Goal: Task Accomplishment & Management: Complete application form

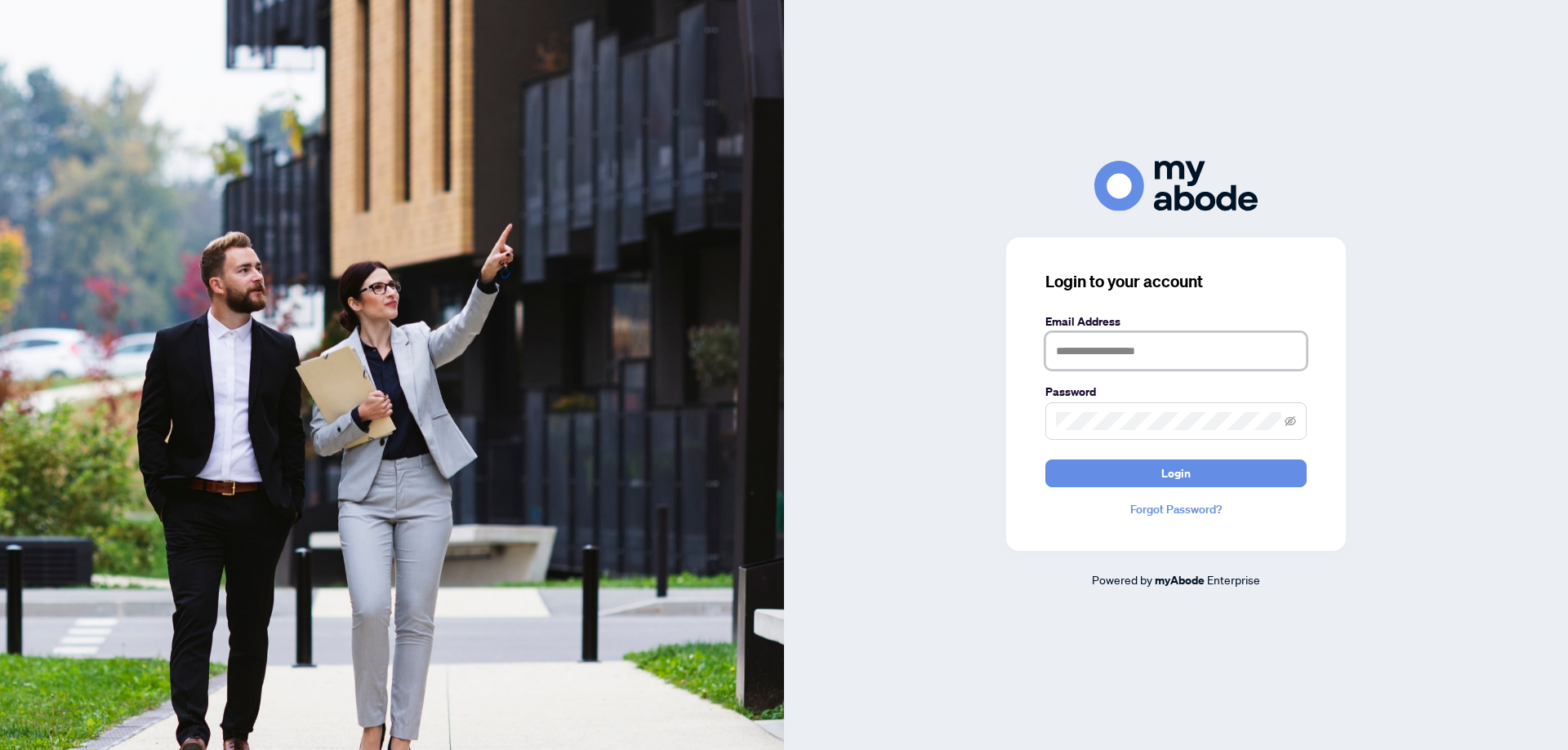
click at [1140, 361] on input "text" at bounding box center [1176, 351] width 261 height 37
type input "**********"
click at [1046, 459] on button "Login" at bounding box center [1176, 473] width 261 height 27
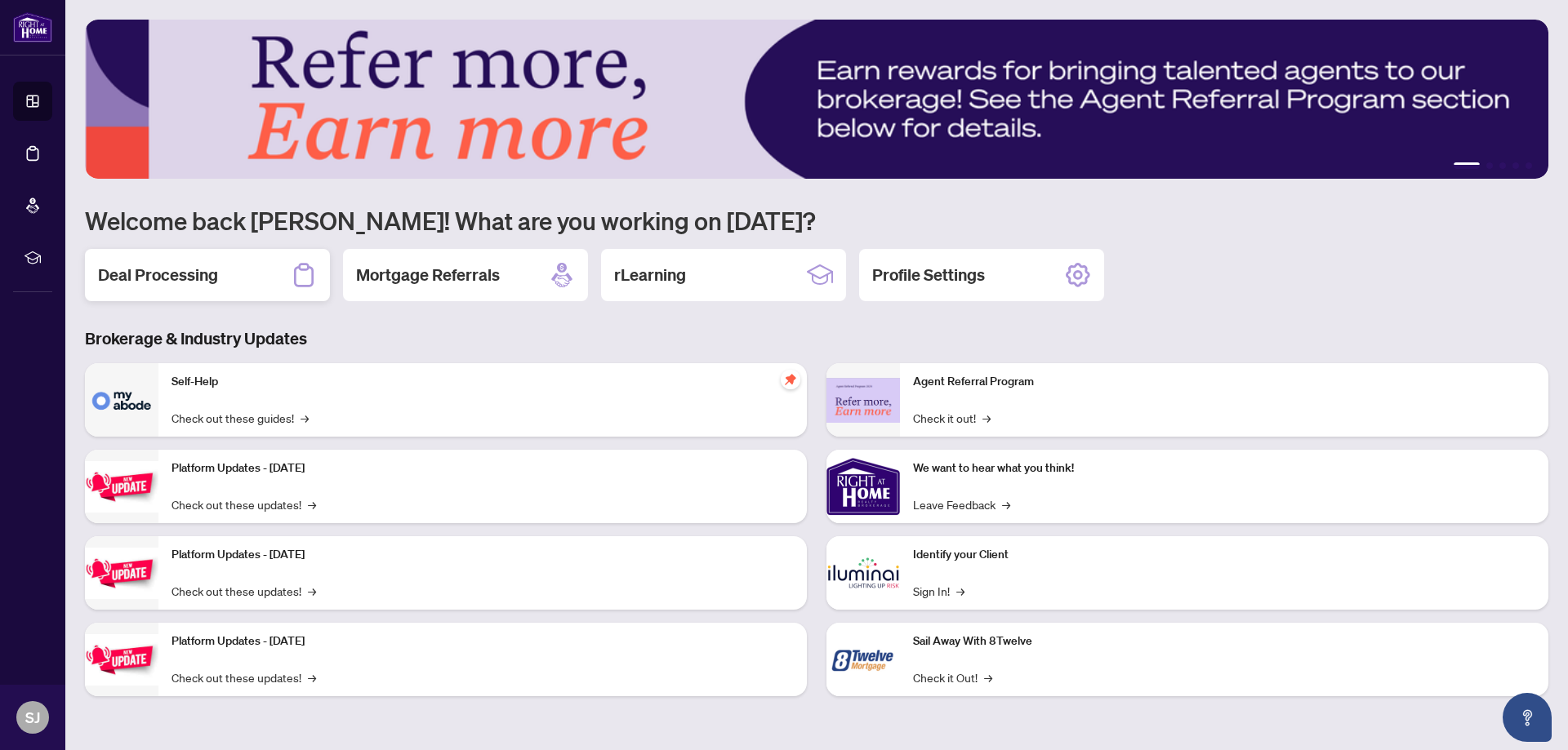
click at [172, 282] on h2 "Deal Processing" at bounding box center [158, 275] width 120 height 23
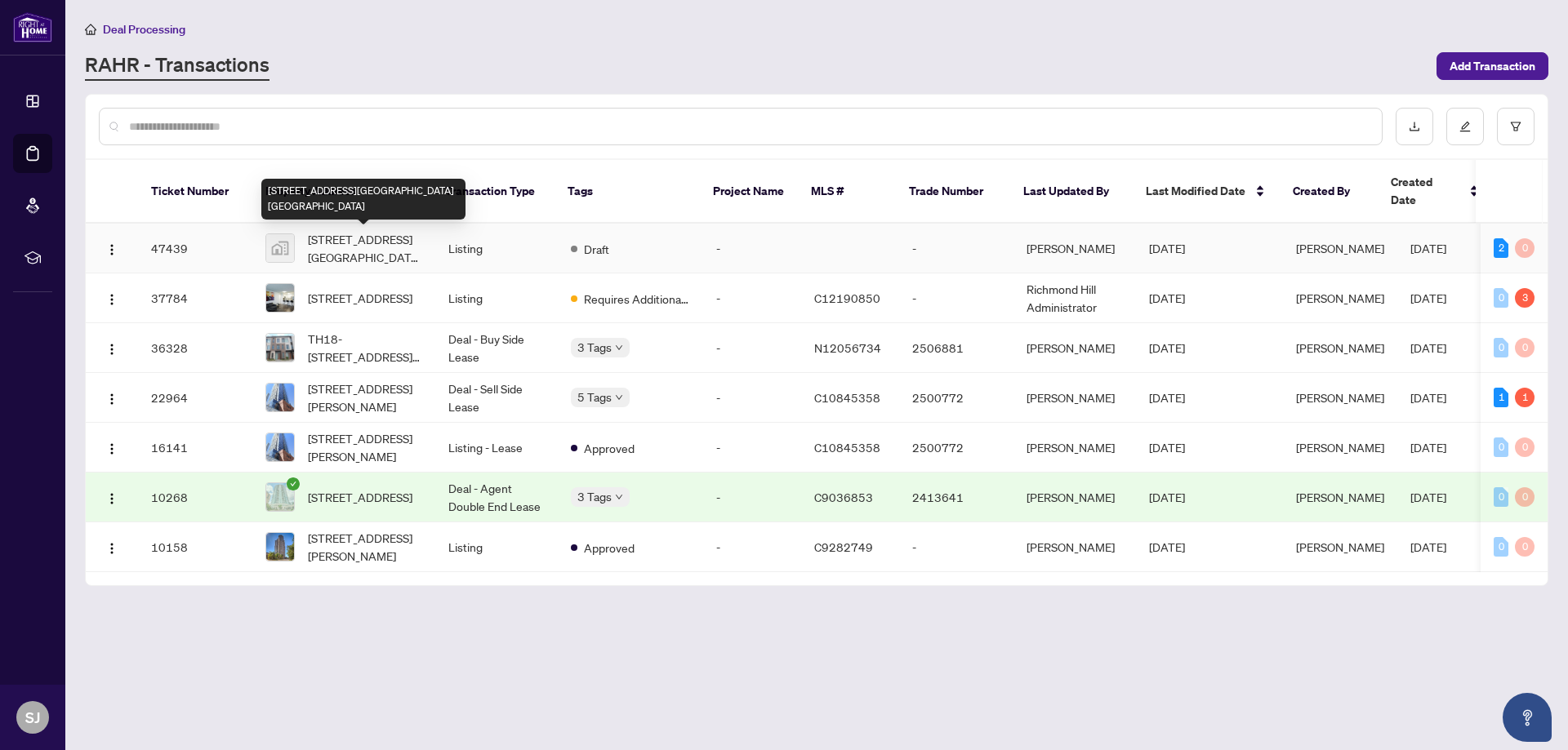
click at [370, 241] on span "[STREET_ADDRESS][GEOGRAPHIC_DATA] [GEOGRAPHIC_DATA]" at bounding box center [365, 248] width 114 height 36
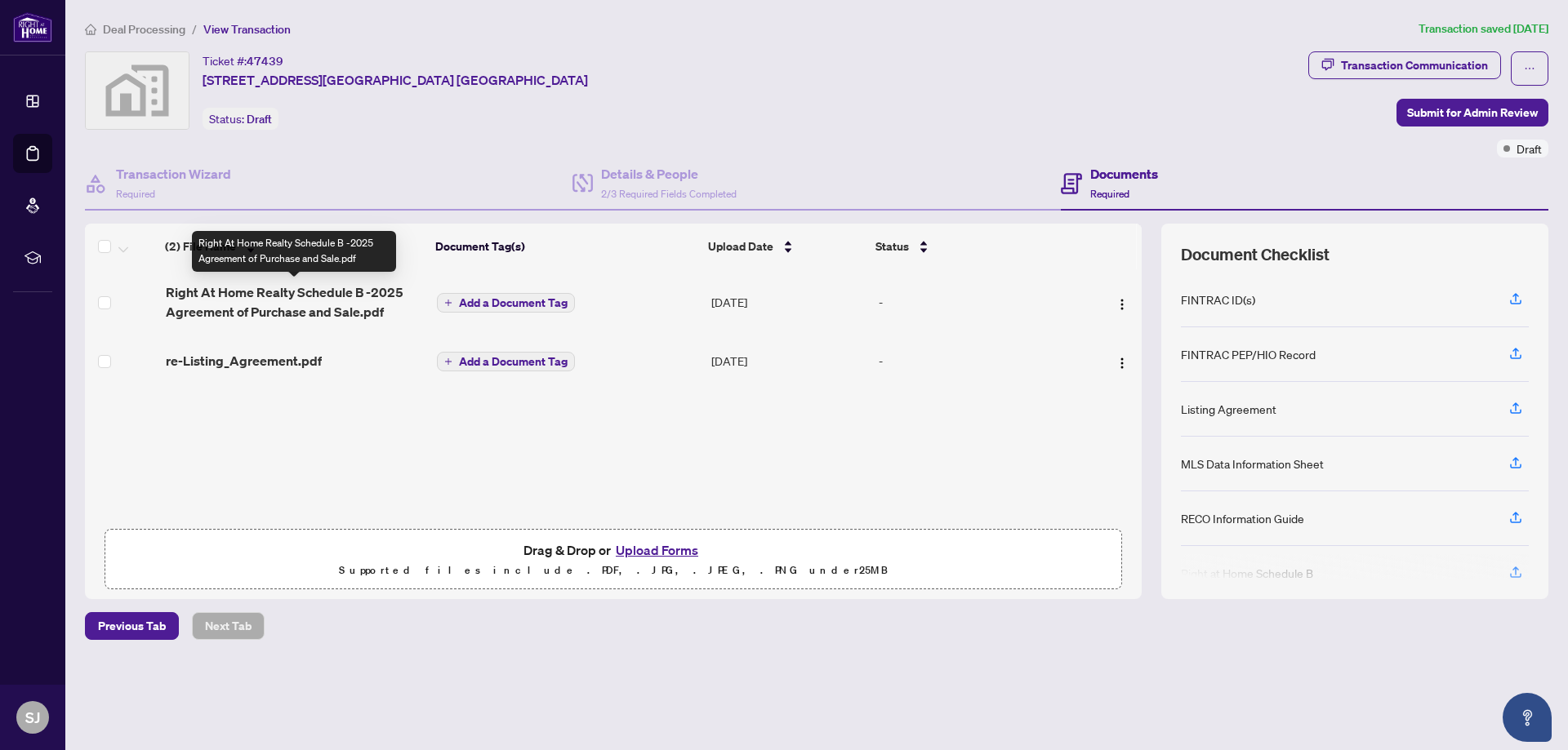
click at [169, 278] on td "Right At Home Realty Schedule B -2025 Agreement of Purchase and Sale.pdf" at bounding box center [295, 301] width 272 height 66
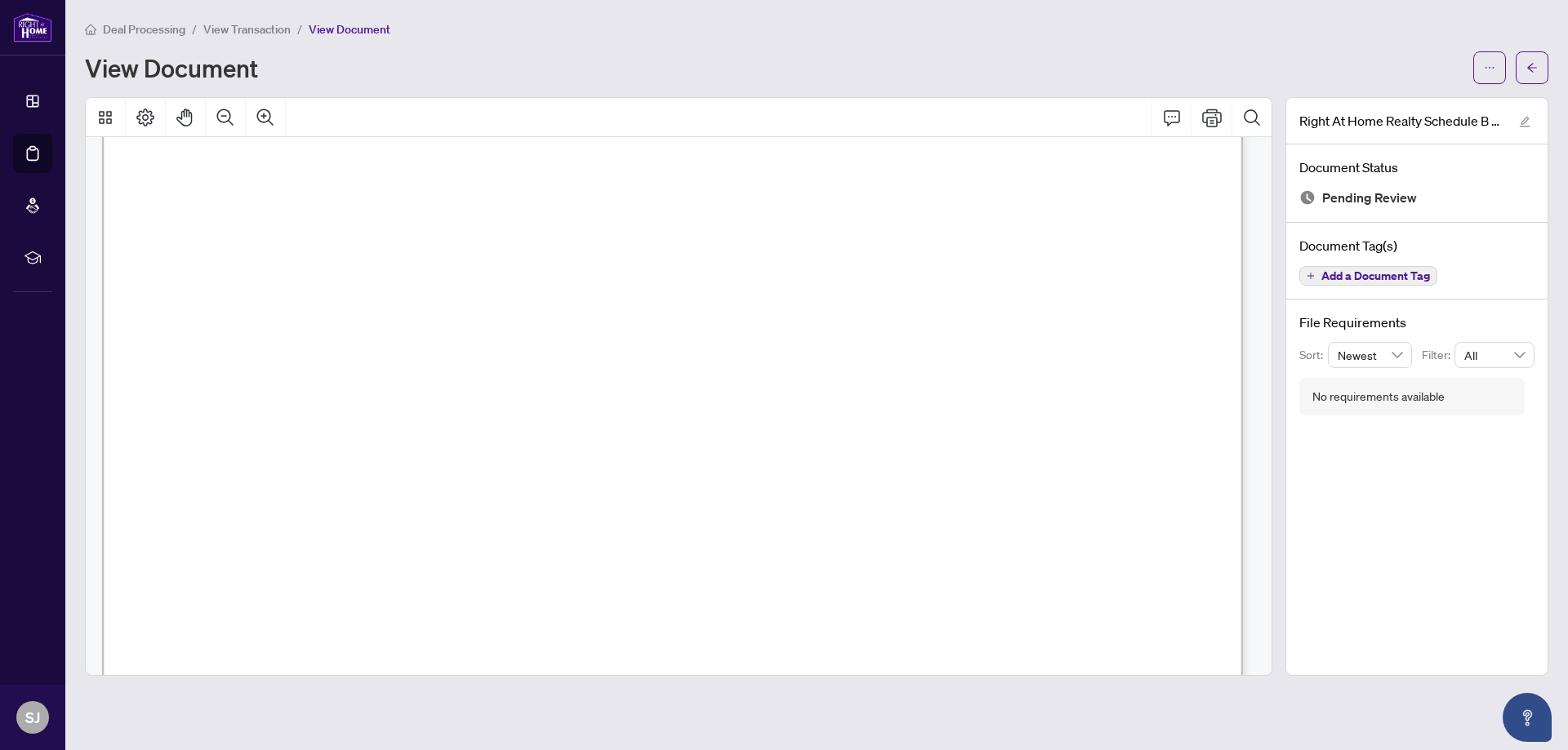
scroll to position [971, 0]
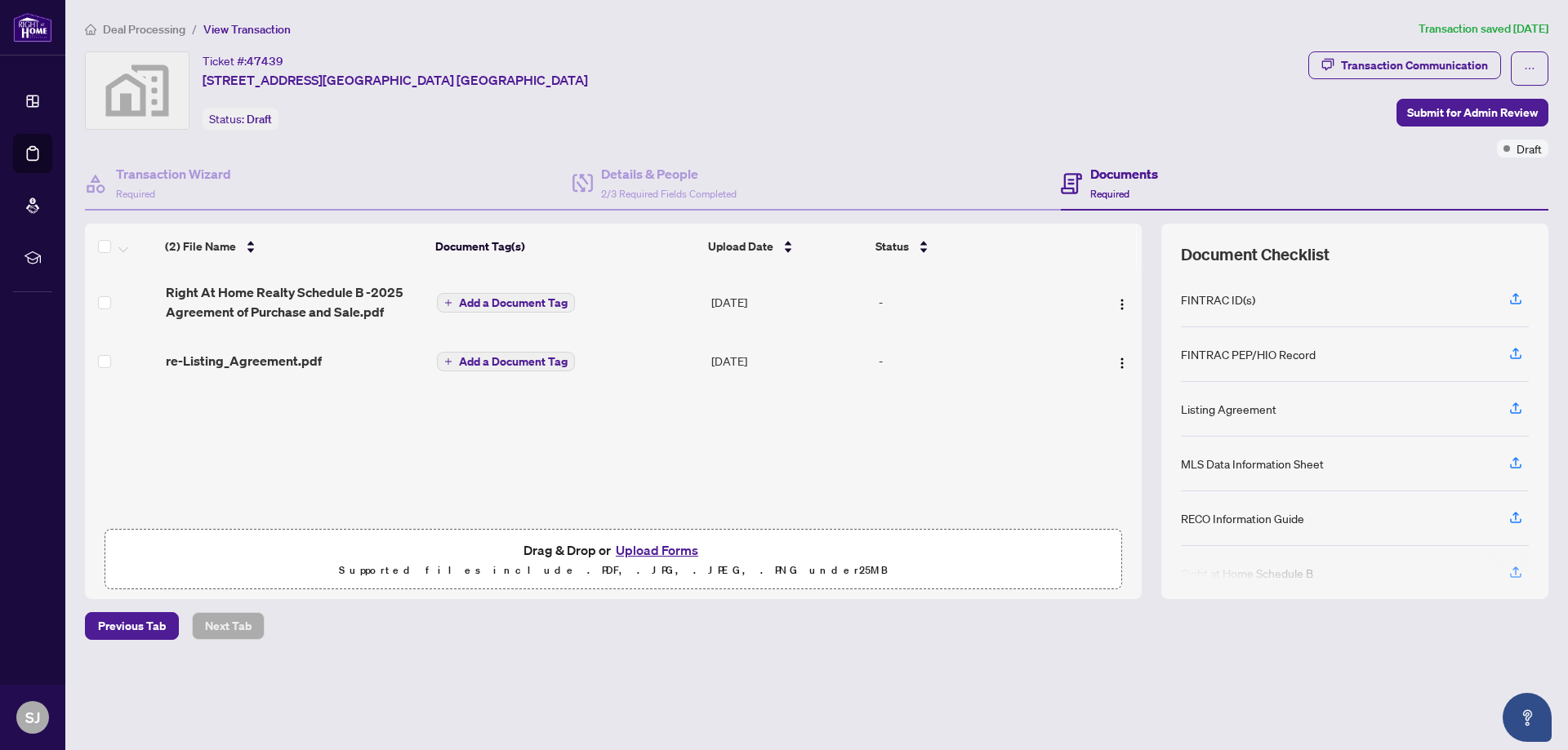
click at [314, 361] on div "re-Listing_Agreement.pdf" at bounding box center [296, 361] width 259 height 20
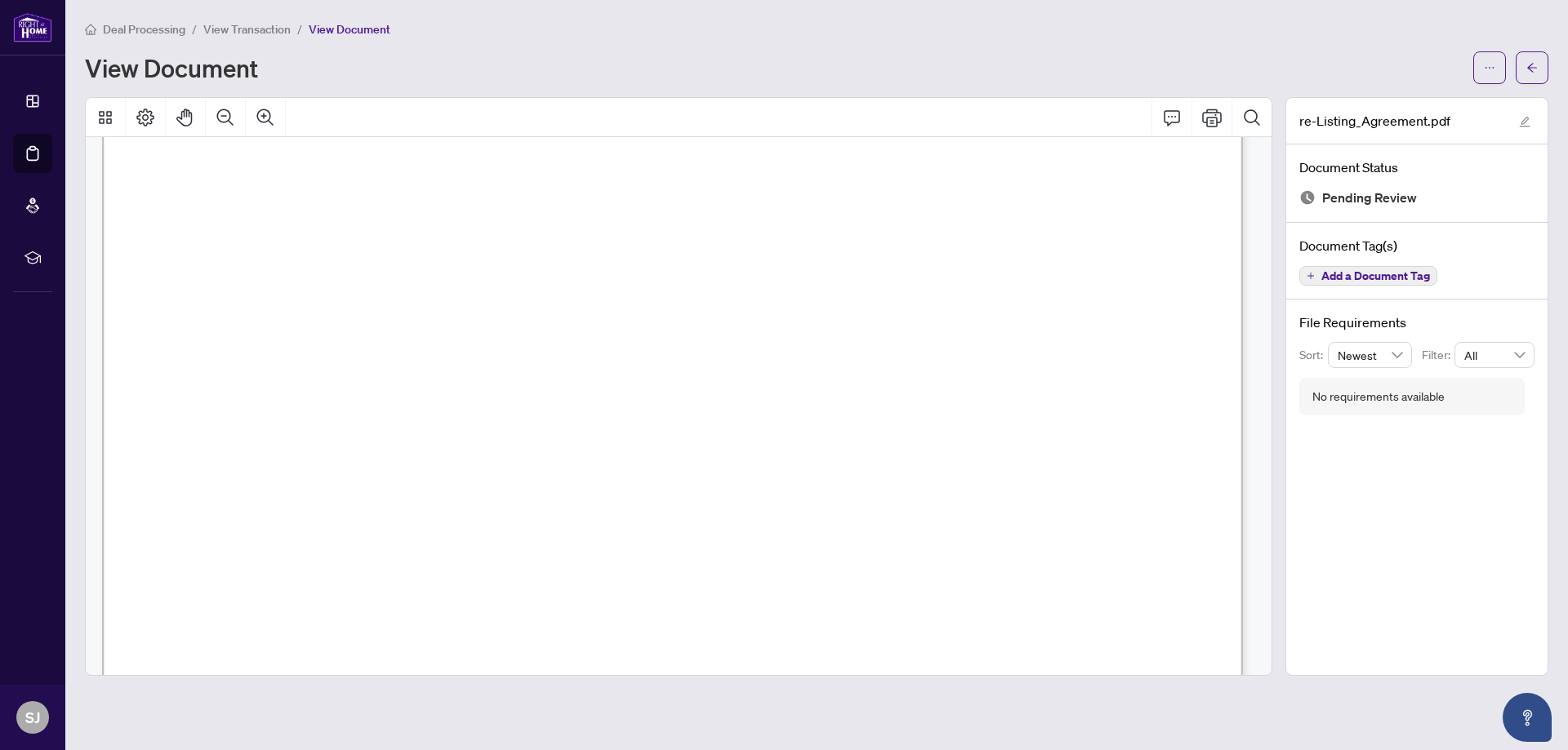
scroll to position [9150, 0]
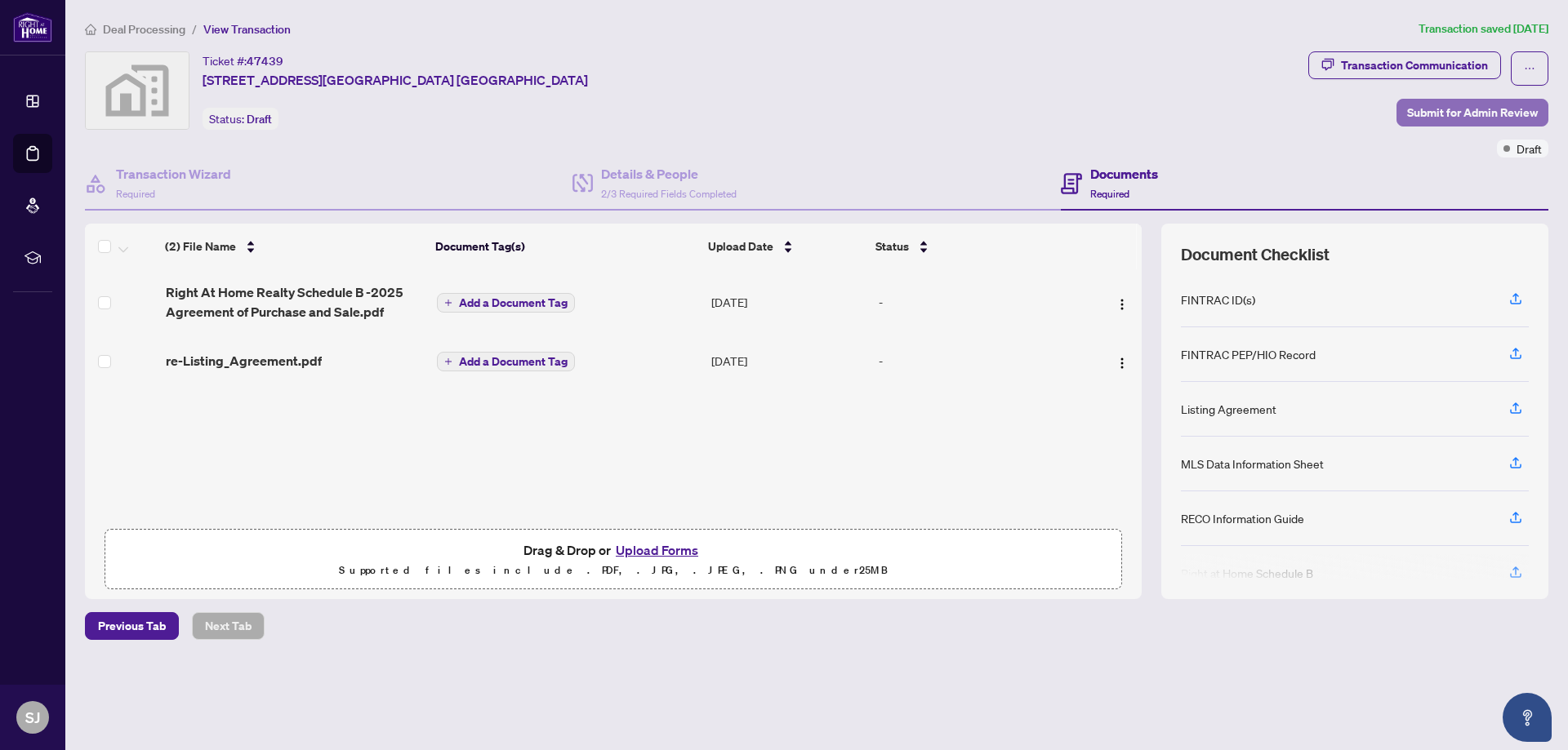
click at [1444, 116] on span "Submit for Admin Review" at bounding box center [1472, 112] width 131 height 27
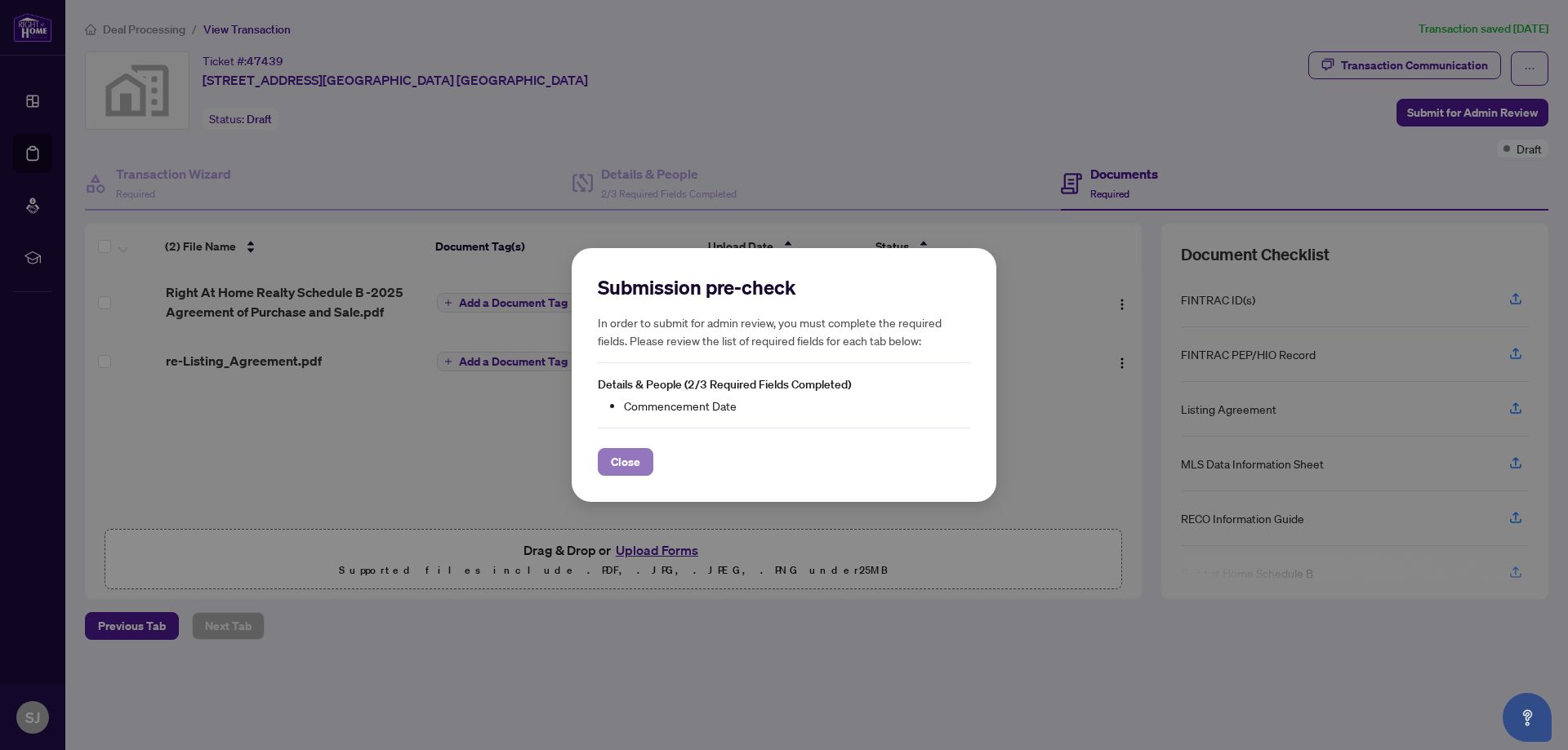
click at [627, 463] on span "Close" at bounding box center [625, 461] width 29 height 27
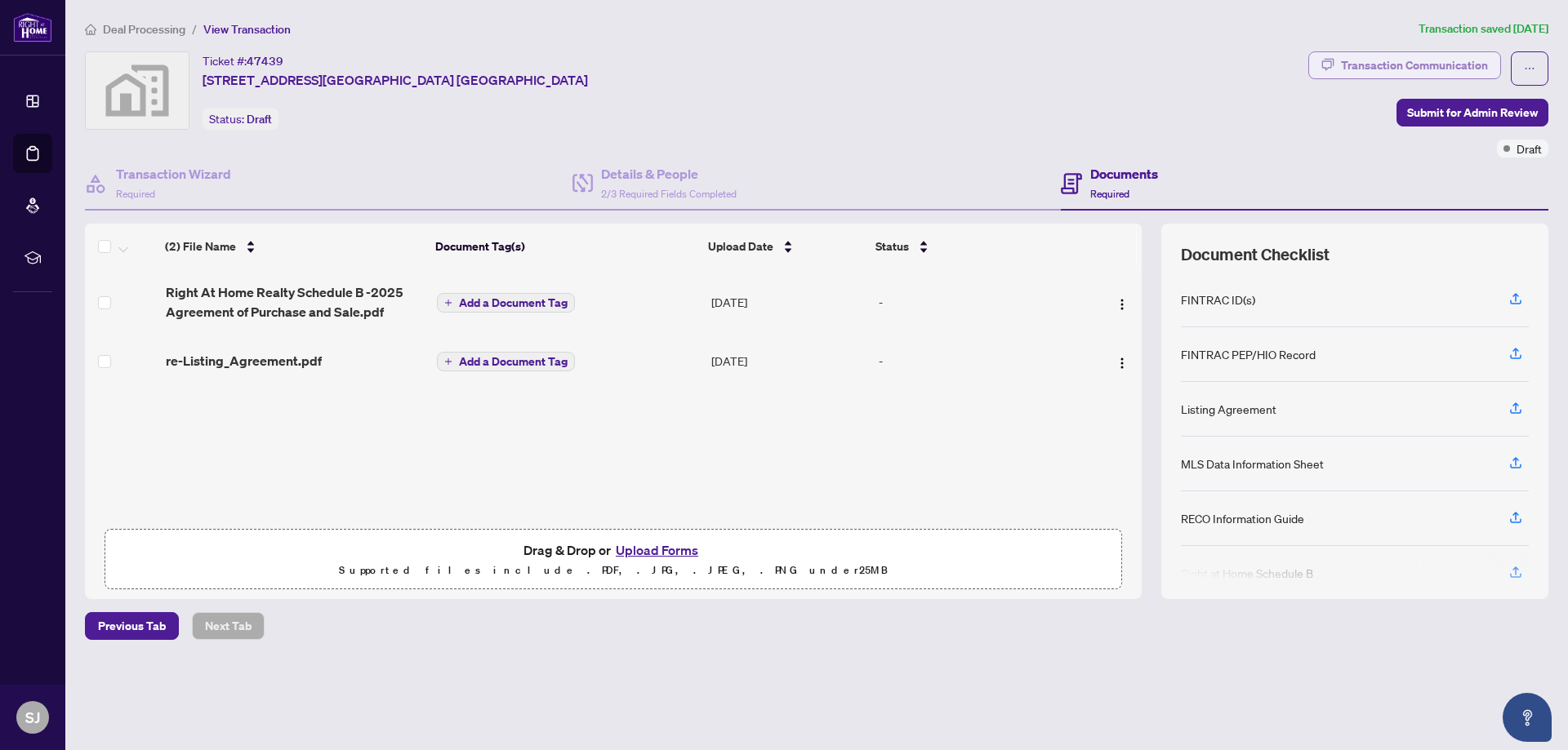
click at [1453, 61] on div "Transaction Communication" at bounding box center [1415, 65] width 147 height 27
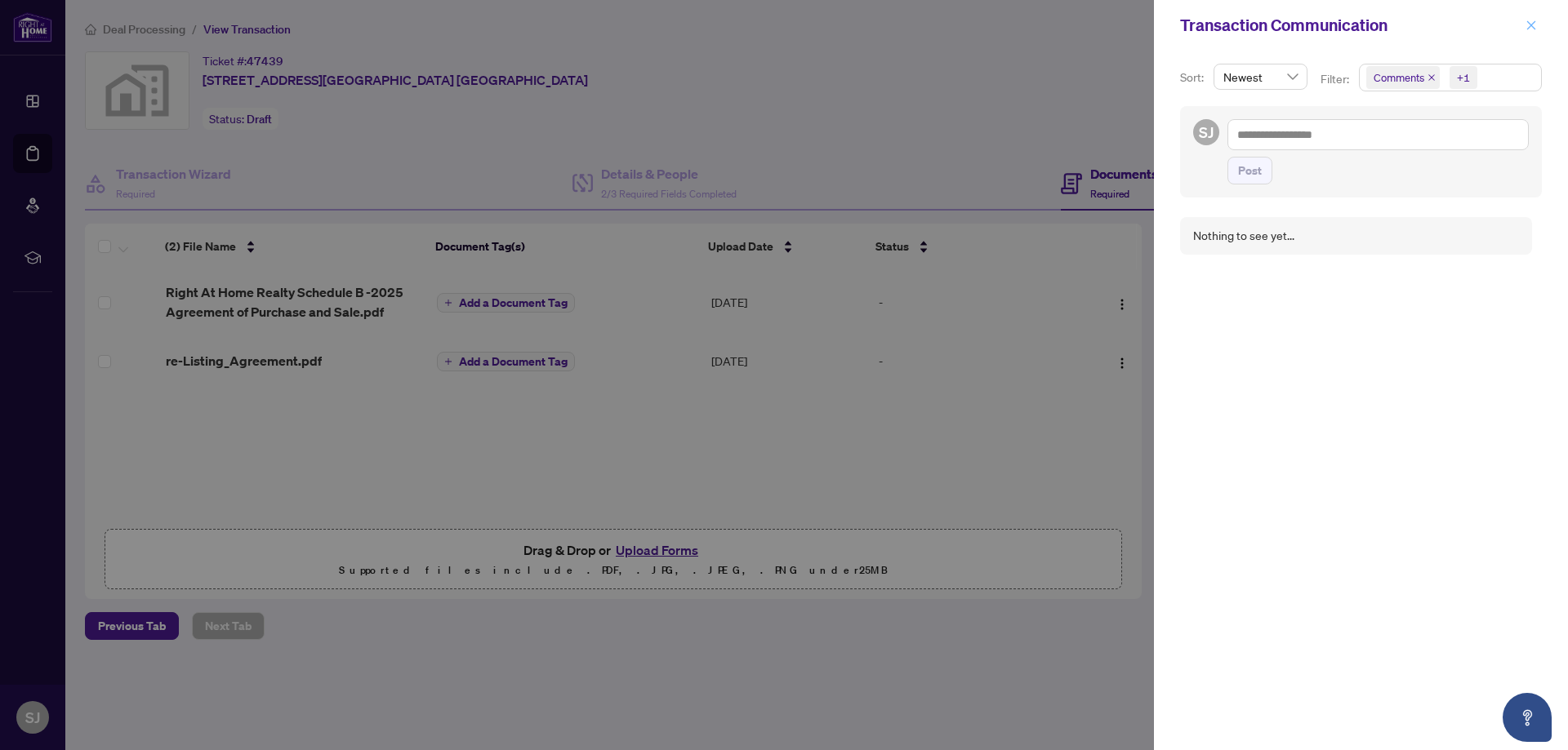
click at [1536, 27] on icon "close" at bounding box center [1532, 26] width 12 height 12
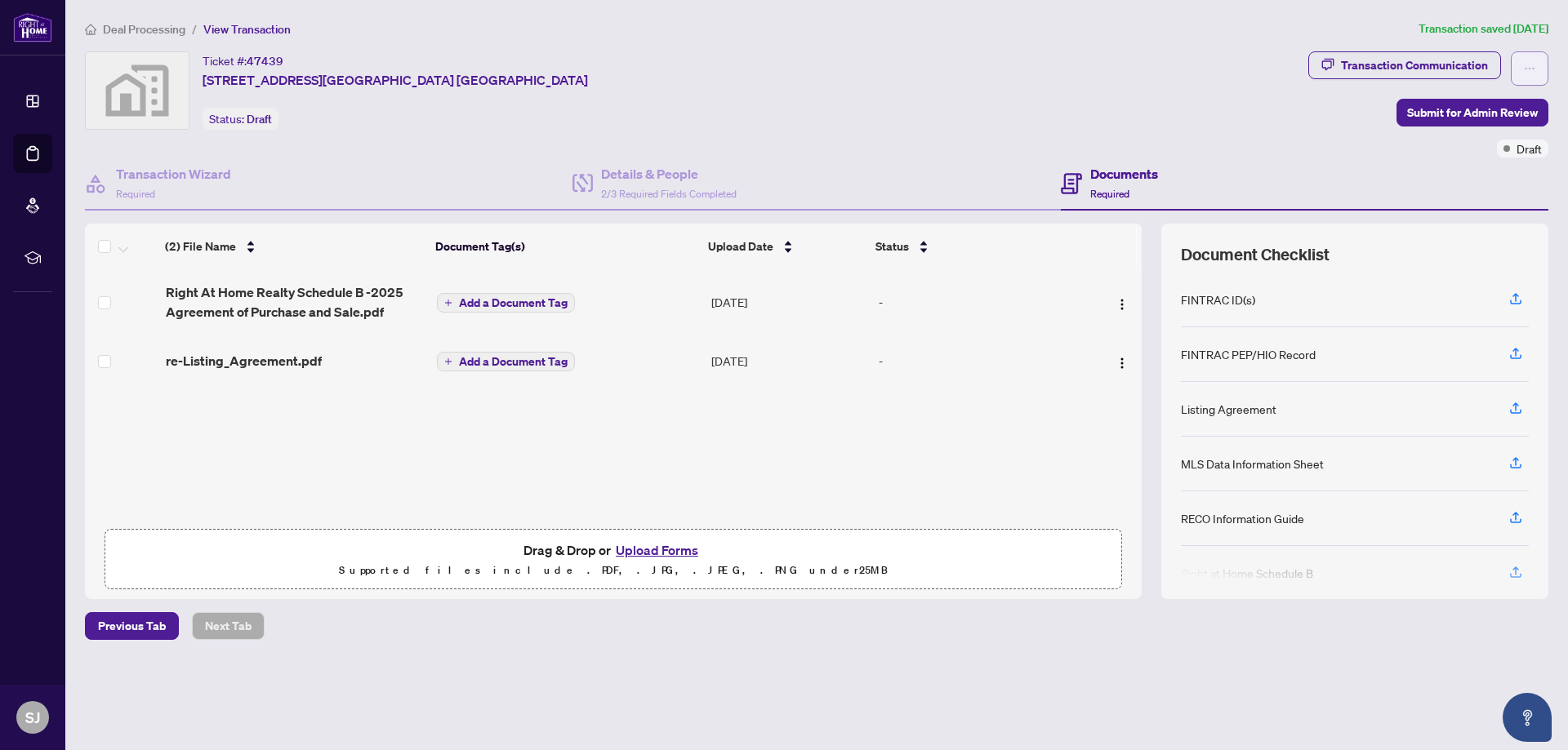
click at [1526, 73] on icon "ellipsis" at bounding box center [1530, 69] width 12 height 12
click at [1041, 134] on div "Ticket #: 47439 [STREET_ADDRESS][GEOGRAPHIC_DATA] [GEOGRAPHIC_DATA] Status: Dra…" at bounding box center [693, 104] width 1223 height 106
click at [669, 196] on span "2/3 Required Fields Completed" at bounding box center [669, 193] width 135 height 12
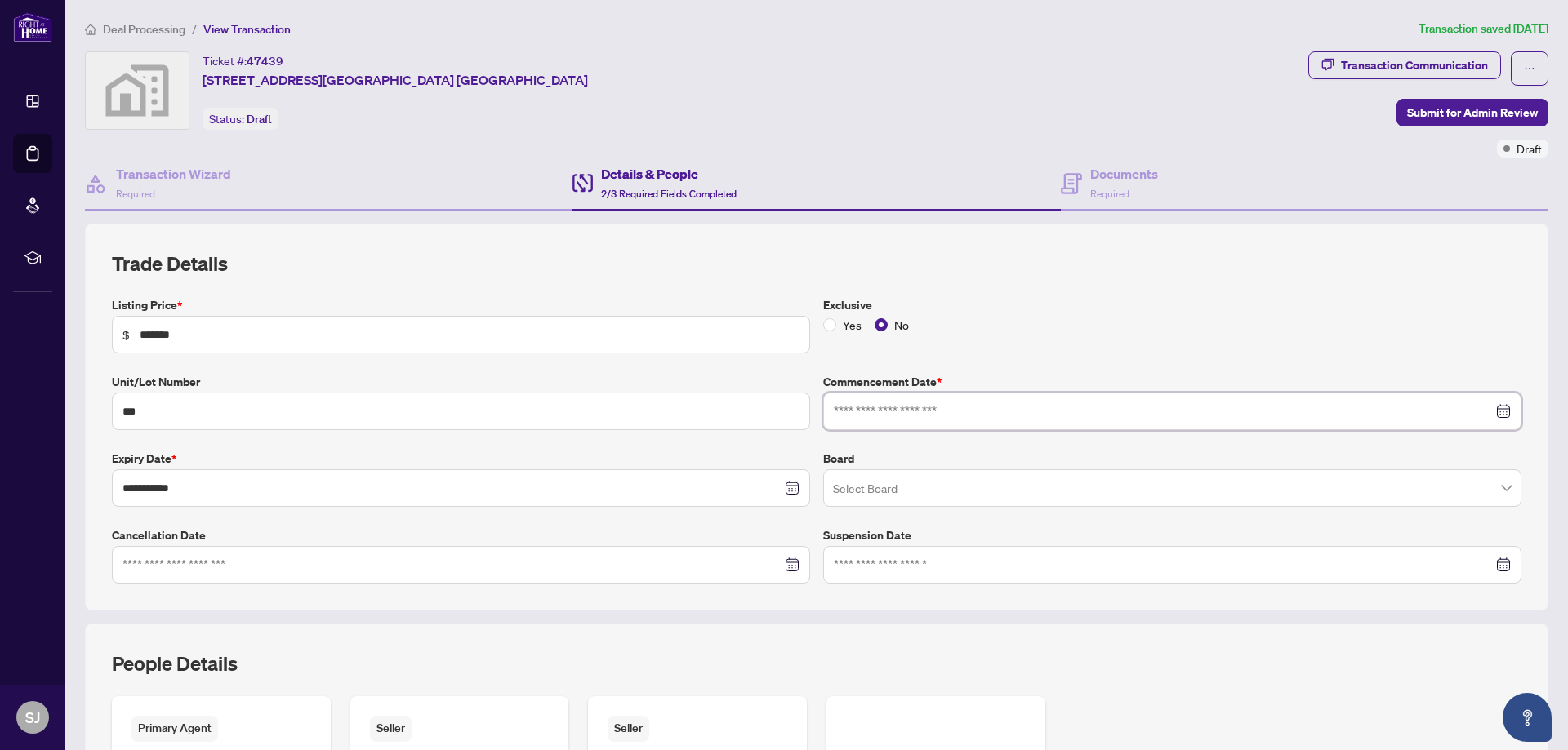
click at [937, 417] on input at bounding box center [1162, 411] width 659 height 18
type input "**********"
click at [935, 549] on div "6" at bounding box center [941, 547] width 20 height 20
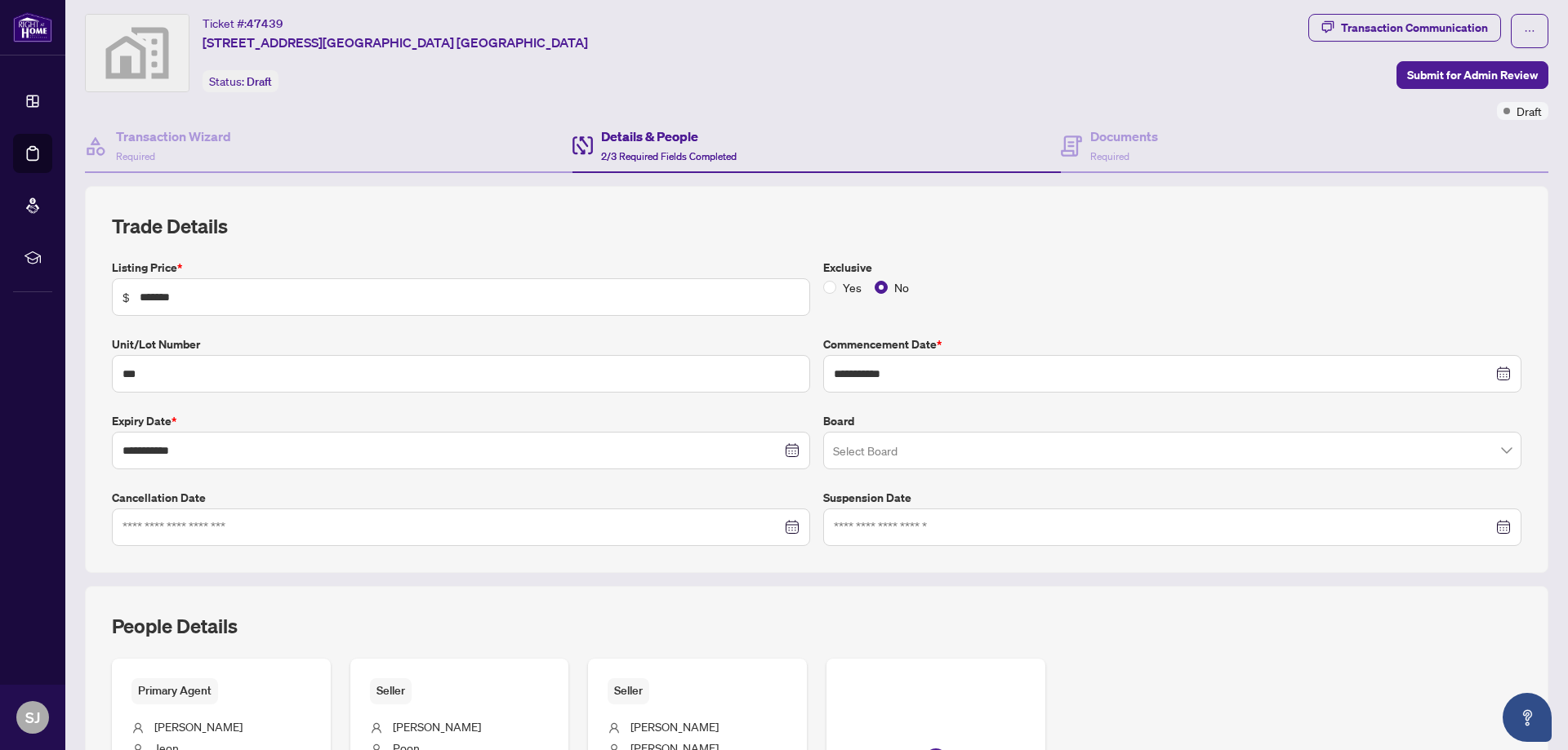
scroll to position [39, 0]
click at [1453, 80] on span "Submit for Admin Review" at bounding box center [1472, 74] width 131 height 27
click at [1457, 78] on span "Submit for Admin Review" at bounding box center [1472, 74] width 131 height 27
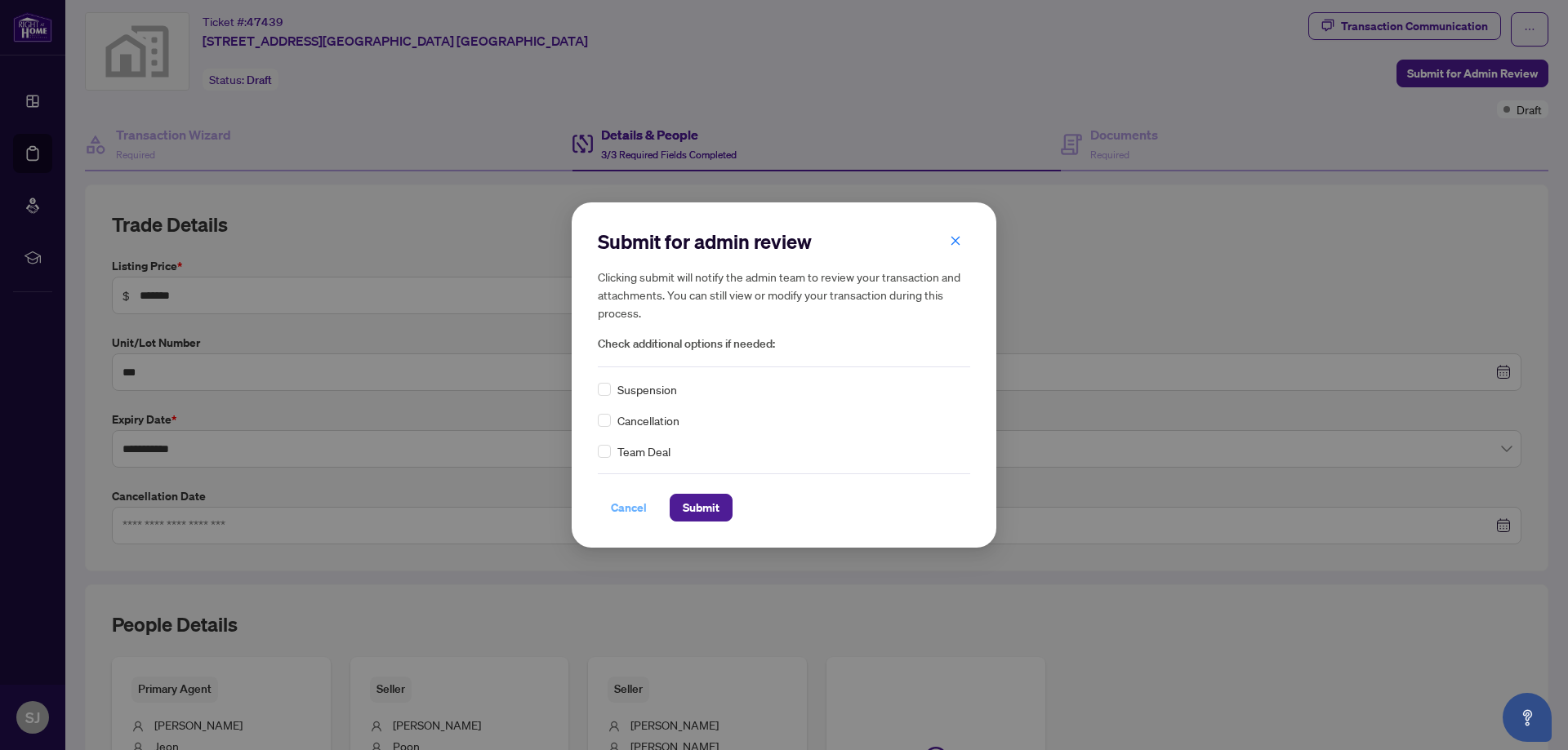
click at [623, 510] on span "Cancel" at bounding box center [628, 508] width 36 height 27
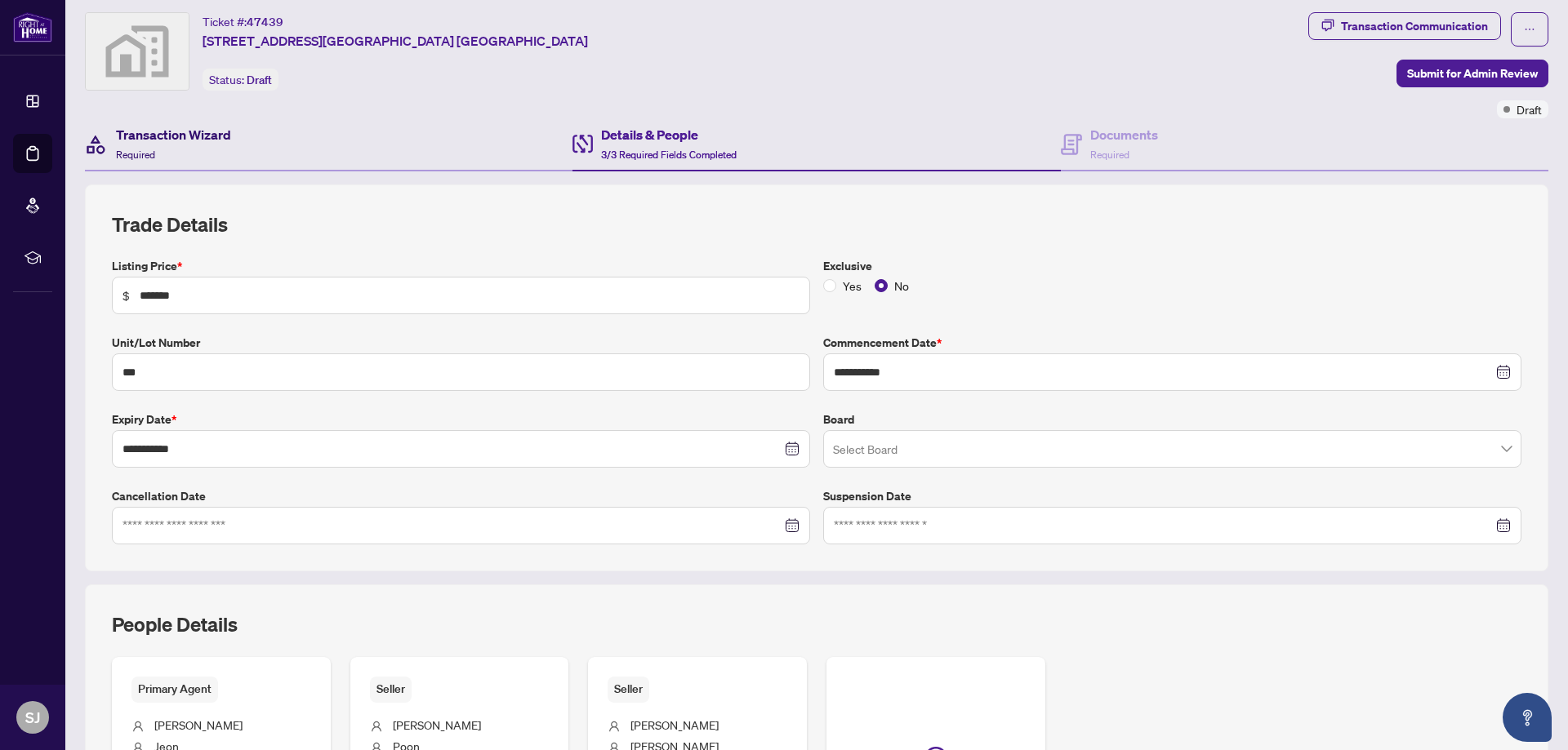
click at [175, 130] on h4 "Transaction Wizard" at bounding box center [173, 134] width 115 height 20
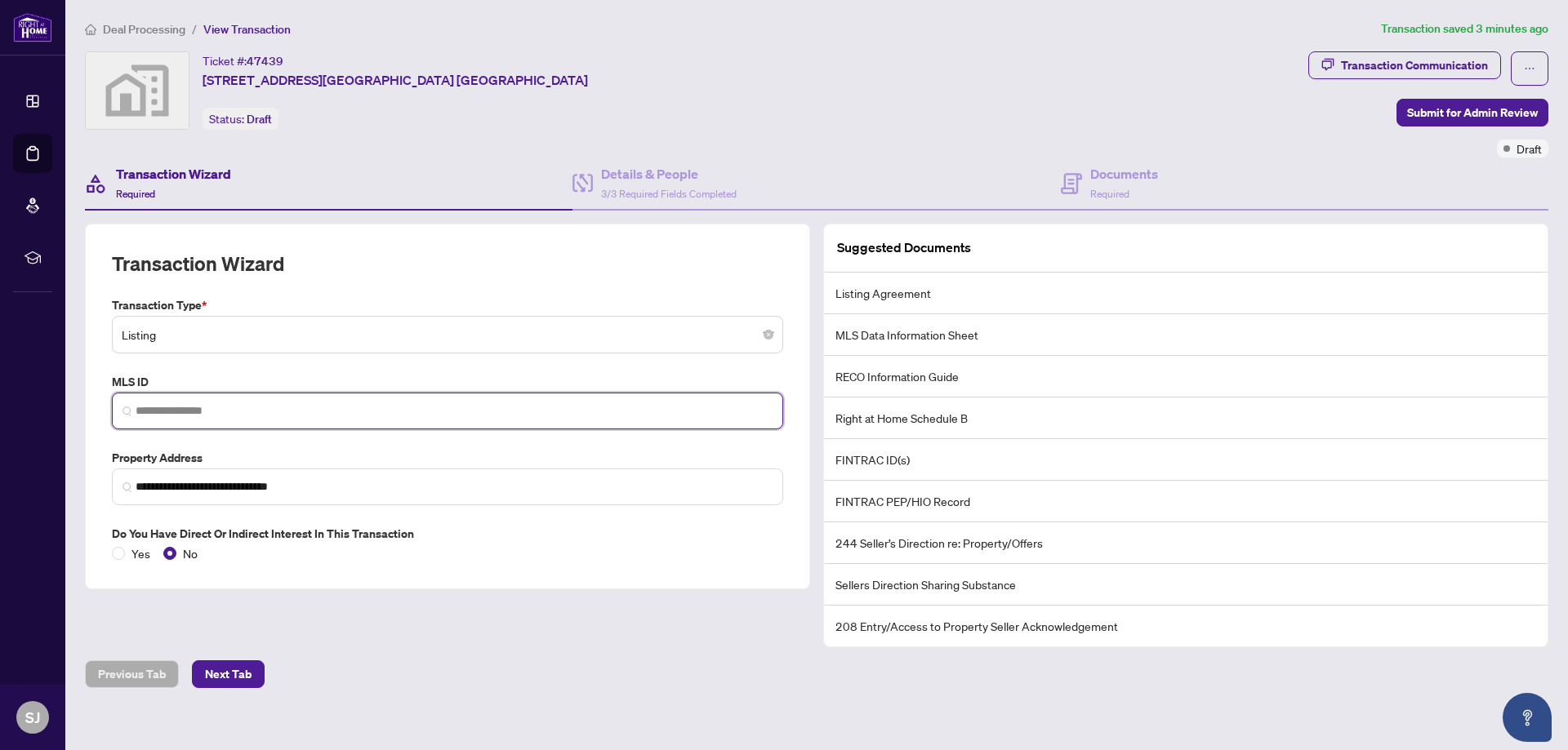
click at [243, 410] on input "search" at bounding box center [454, 410] width 637 height 17
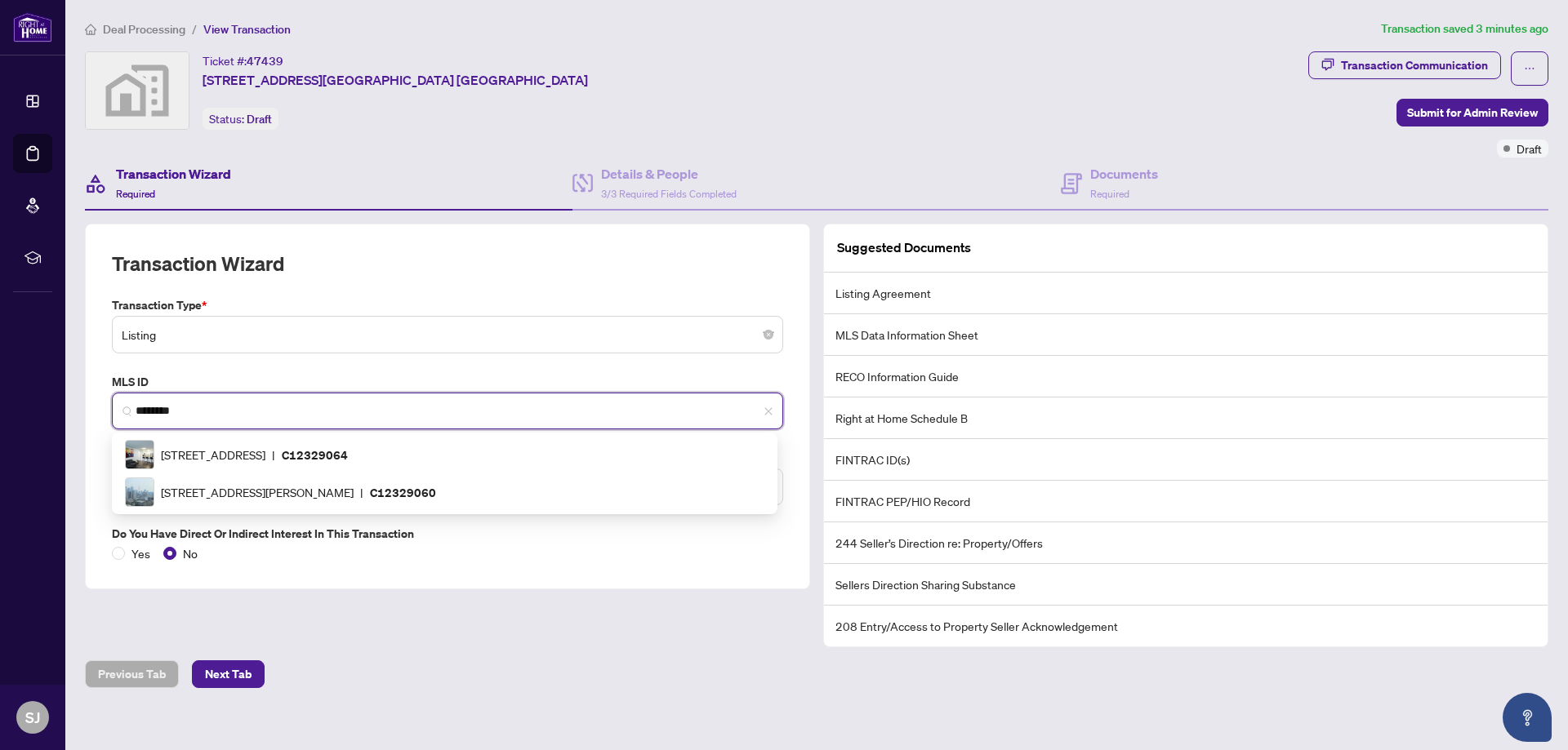
type input "*********"
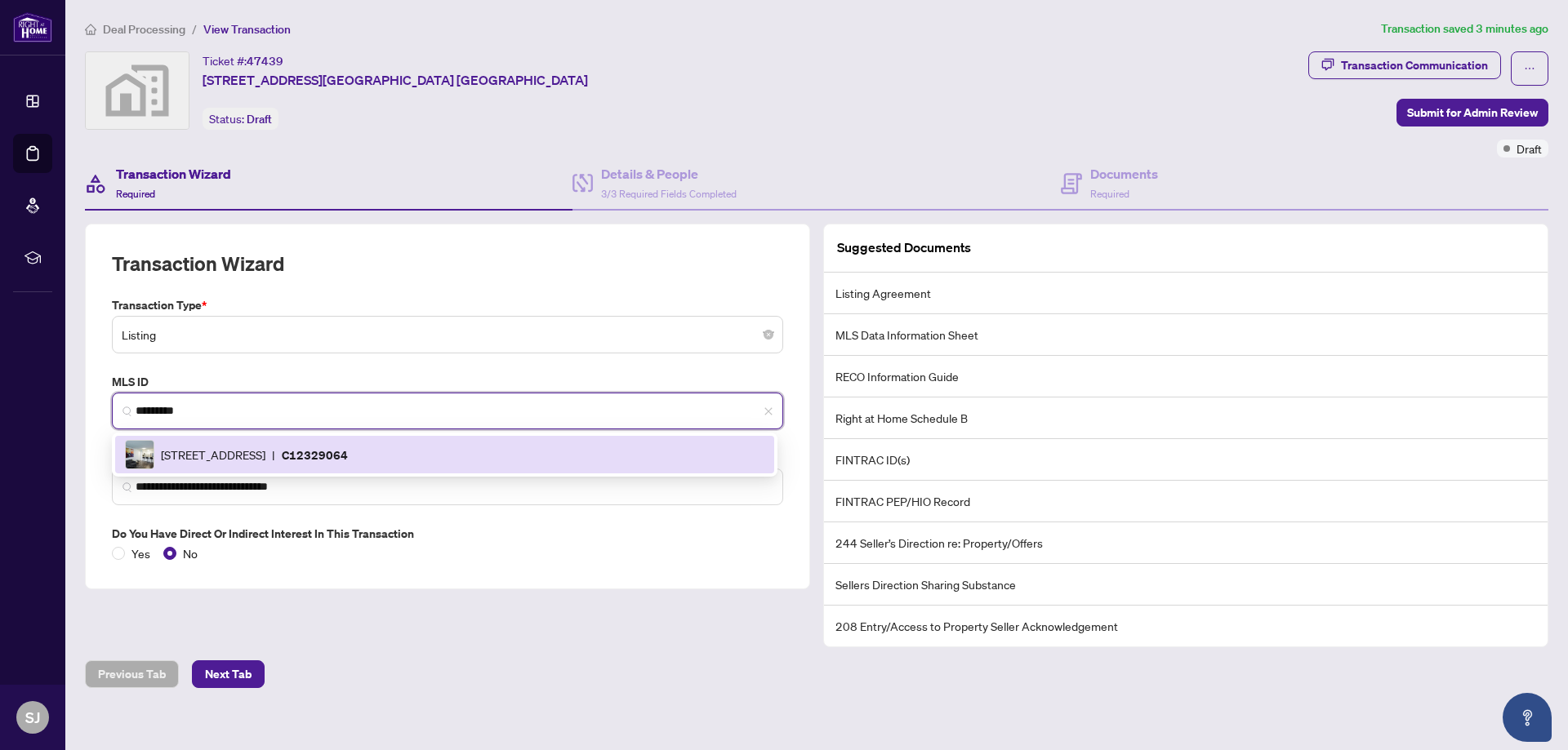
click at [134, 454] on img at bounding box center [139, 455] width 27 height 27
type input "**********"
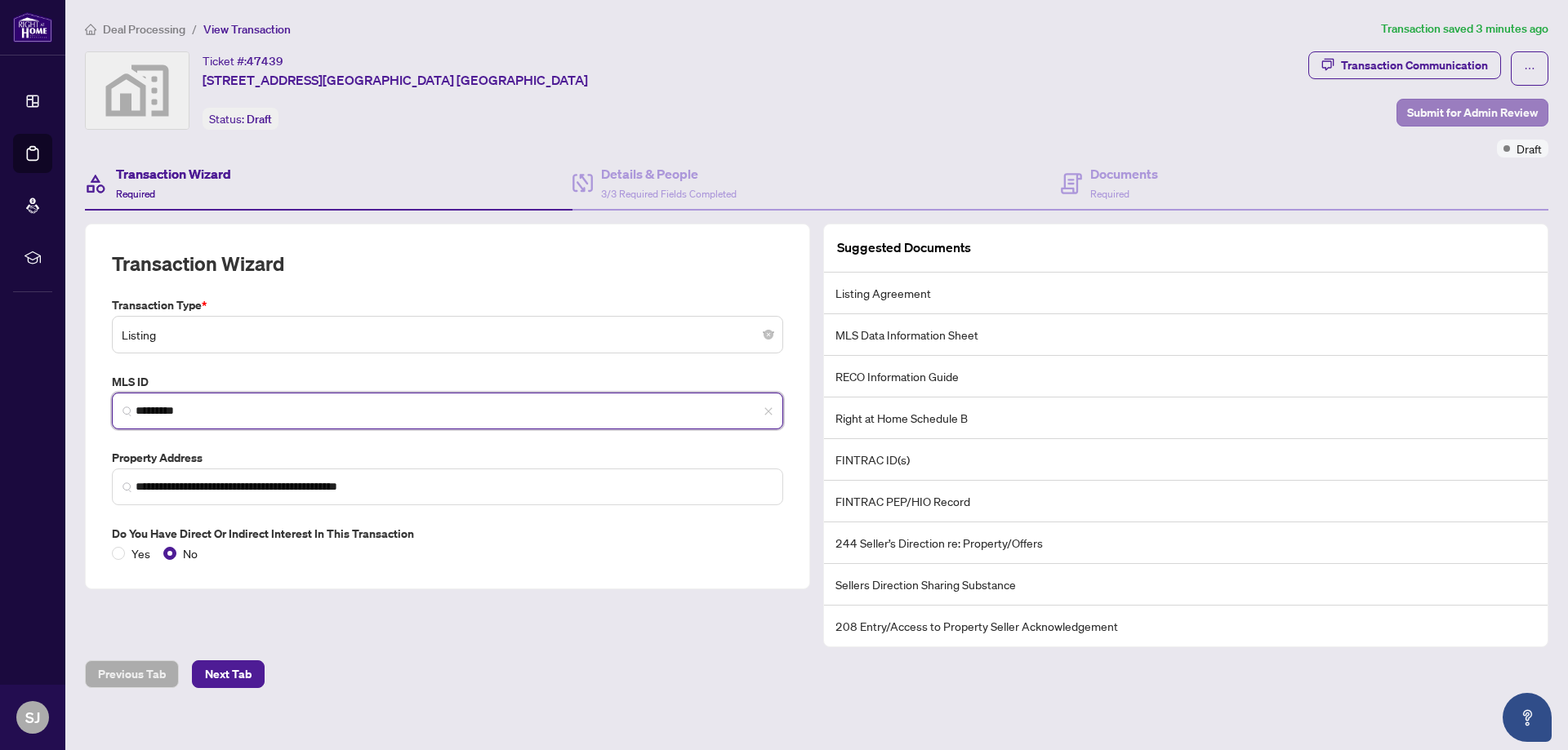
type input "*********"
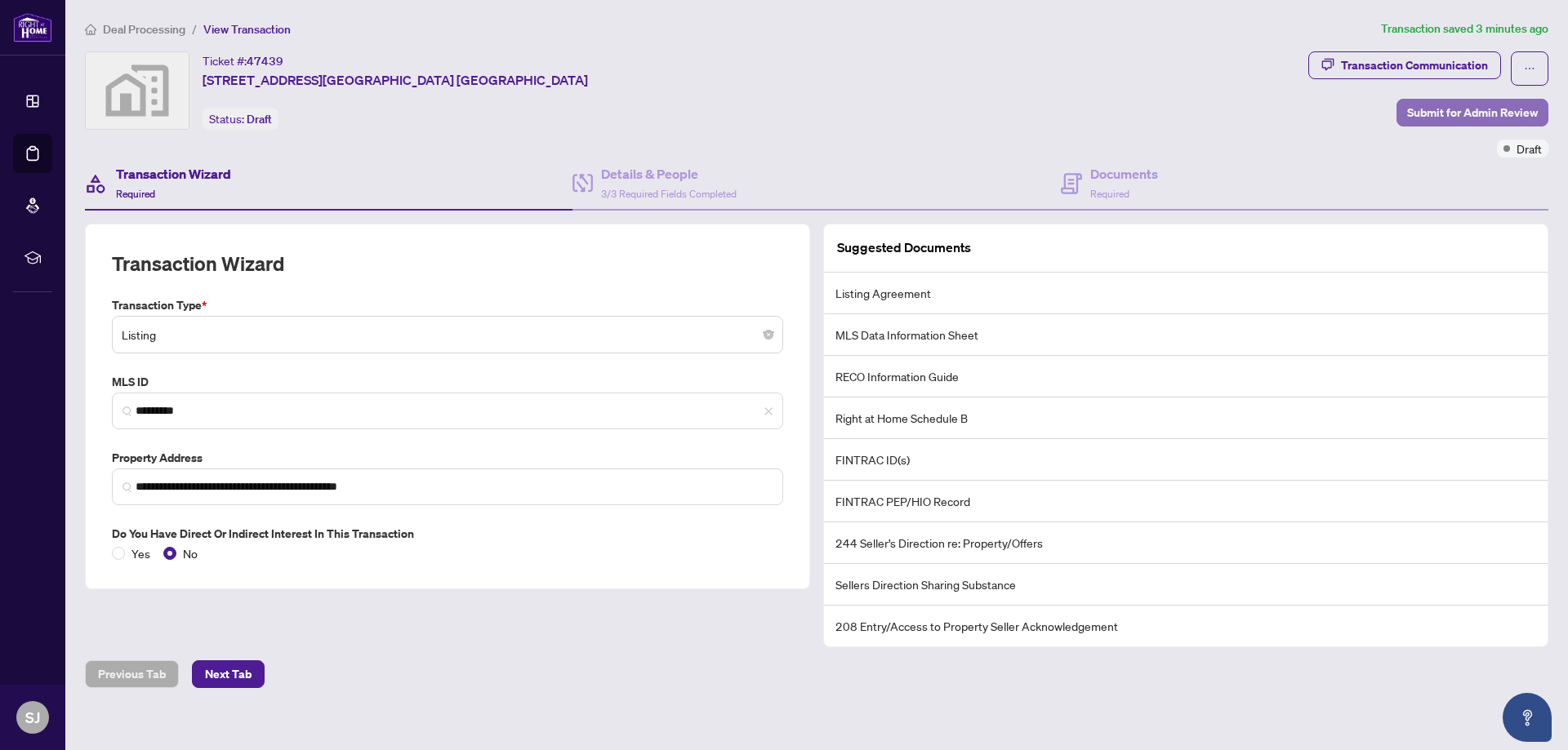
click at [1463, 113] on span "Submit for Admin Review" at bounding box center [1472, 112] width 131 height 27
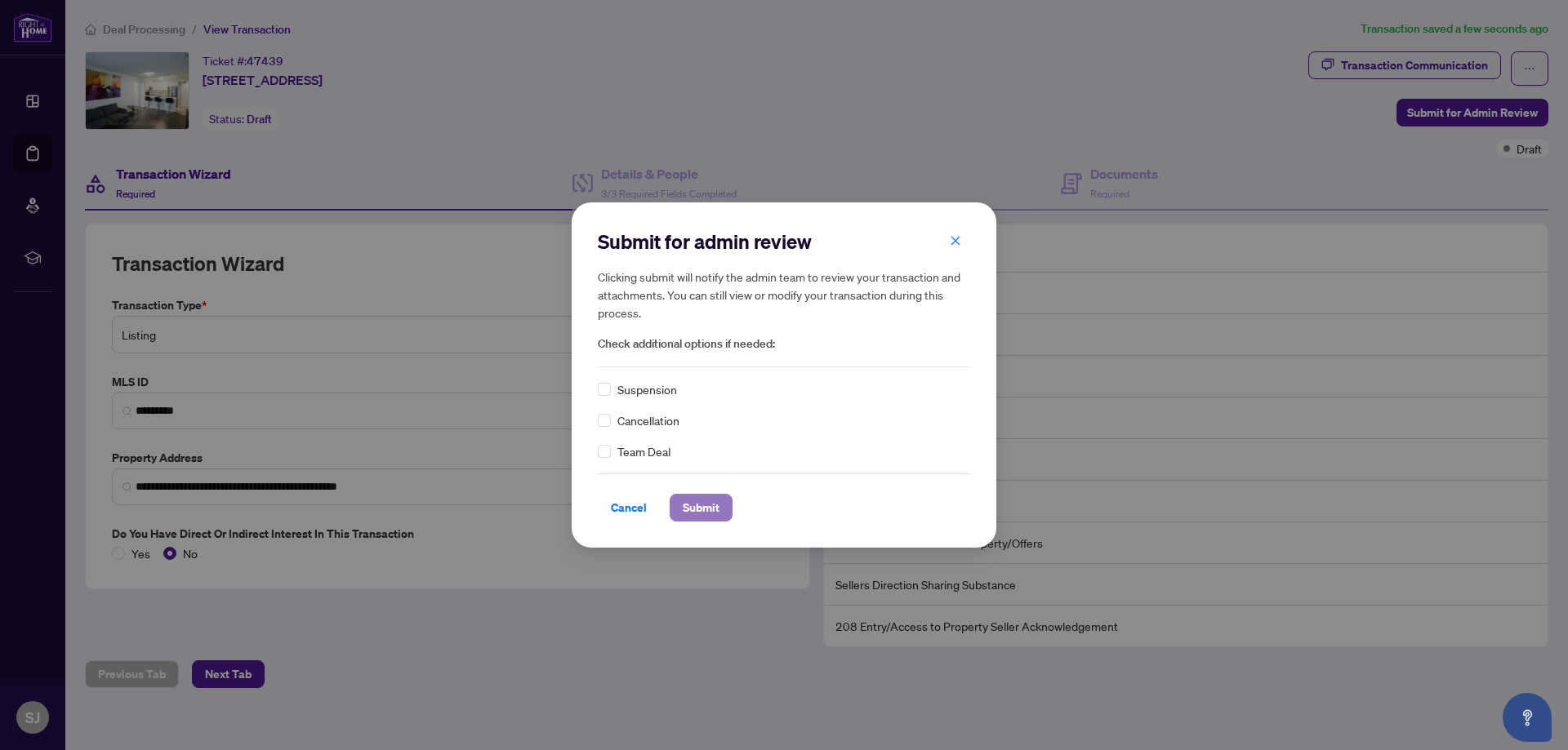
click at [716, 509] on span "Submit" at bounding box center [700, 508] width 36 height 27
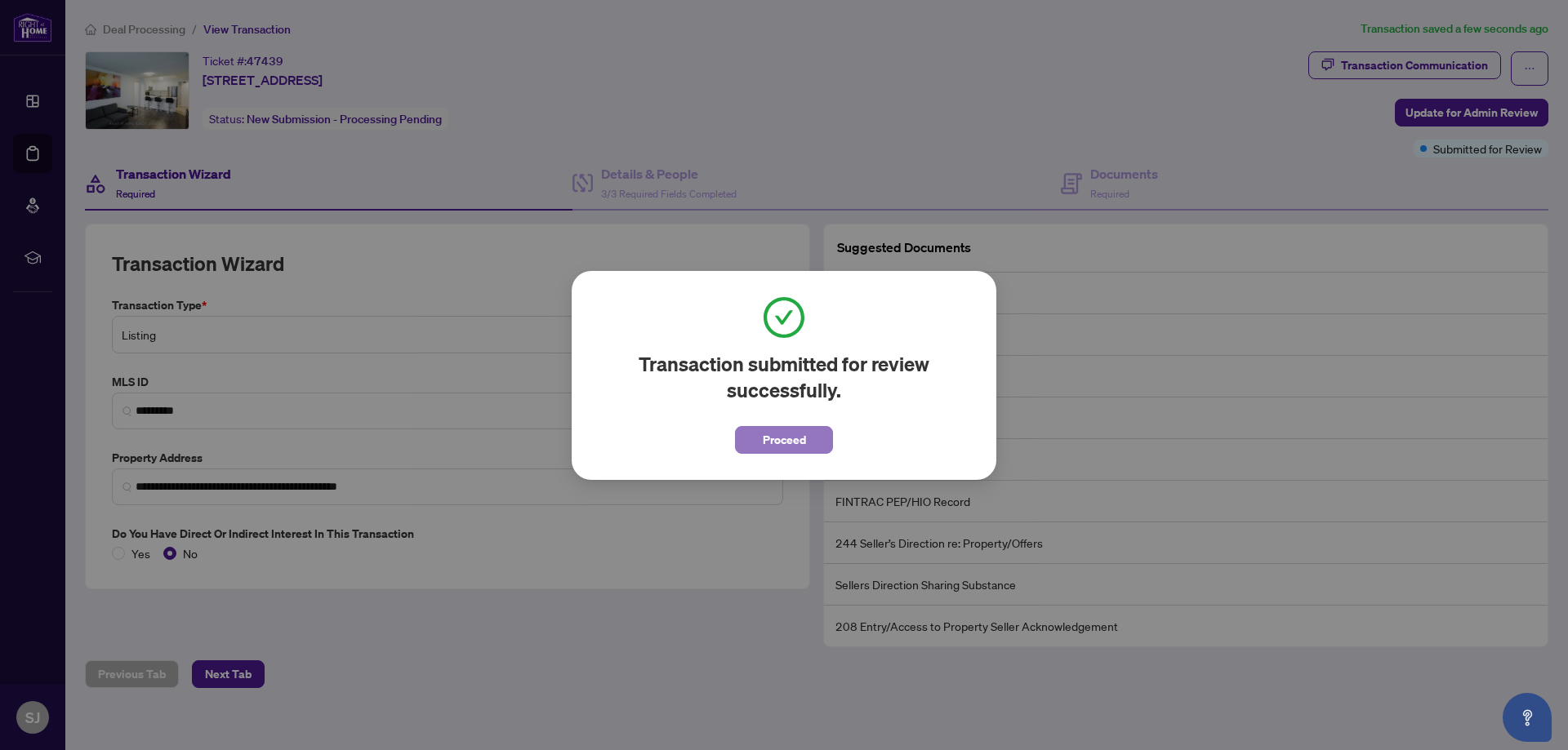
click at [749, 432] on button "Proceed" at bounding box center [784, 440] width 98 height 27
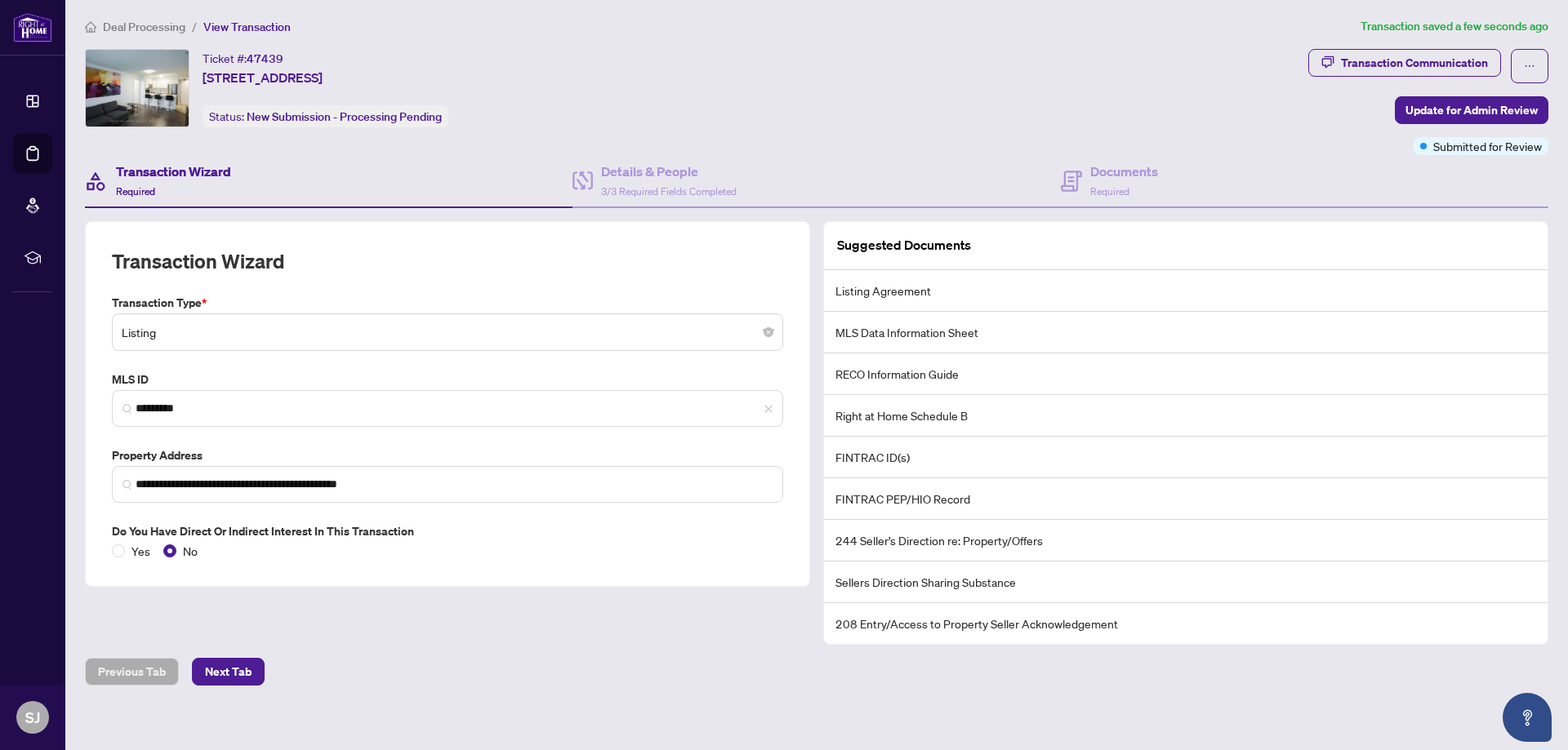
scroll to position [3, 0]
